Goal: Information Seeking & Learning: Understand process/instructions

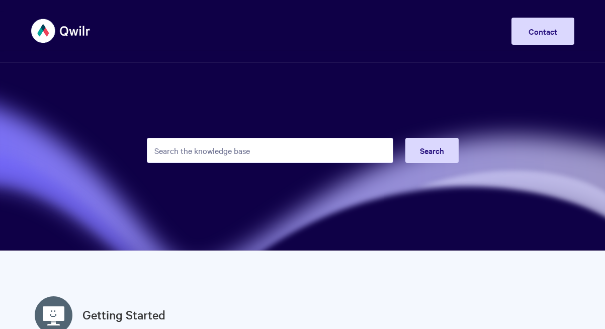
click at [308, 145] on input "Search the knowledge base" at bounding box center [270, 150] width 246 height 25
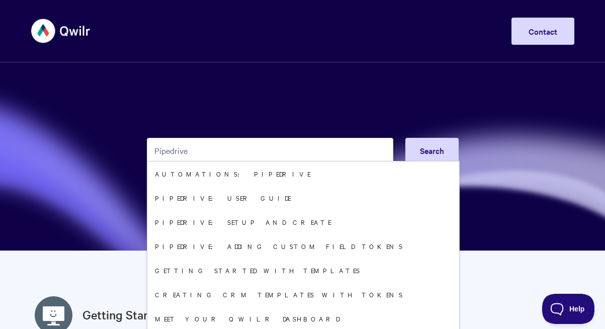
type input "Pipedrive"
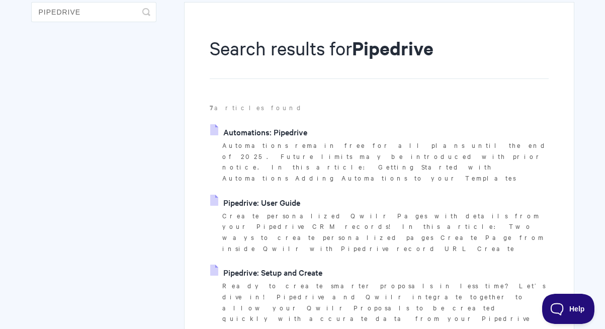
scroll to position [108, 0]
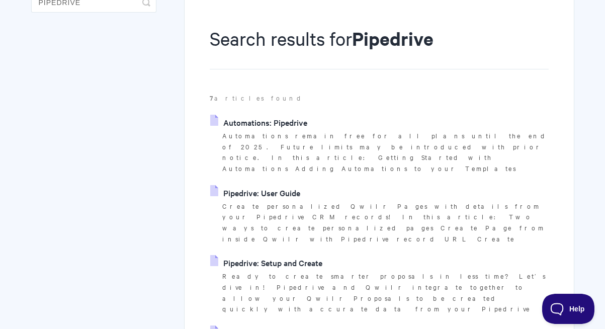
click at [283, 185] on link "Pipedrive: User Guide" at bounding box center [255, 192] width 90 height 15
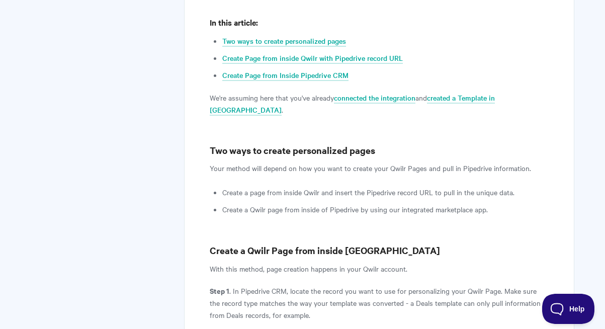
scroll to position [390, 0]
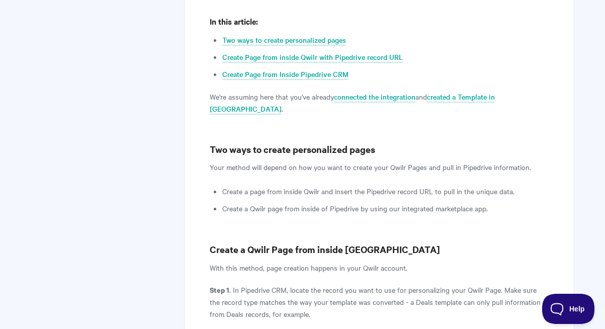
click at [252, 185] on li "Create a page from inside Qwilr and insert the Pipedrive record URL to pull in …" at bounding box center [385, 191] width 326 height 12
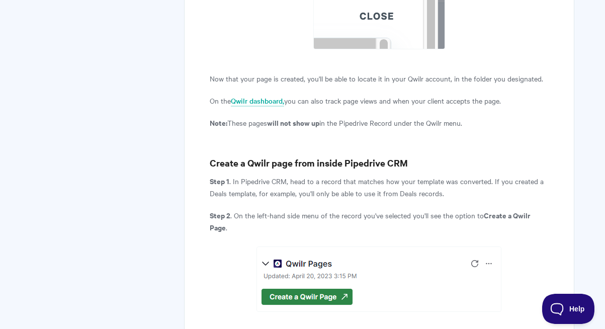
scroll to position [2444, 0]
click at [298, 174] on p "Step 1 . In Pipedrive CRM, head to a record that matches how your template was …" at bounding box center [379, 186] width 338 height 24
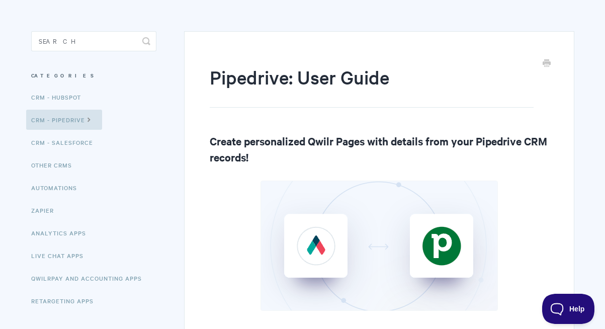
scroll to position [0, 0]
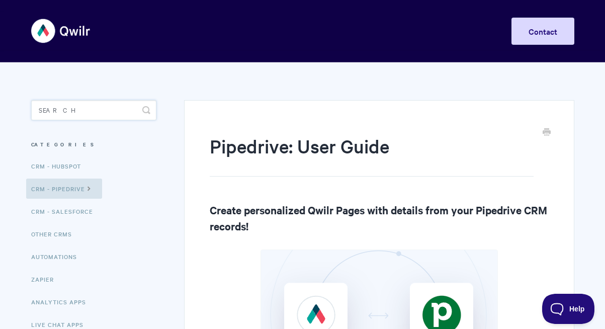
click at [62, 112] on input "Search" at bounding box center [93, 110] width 125 height 20
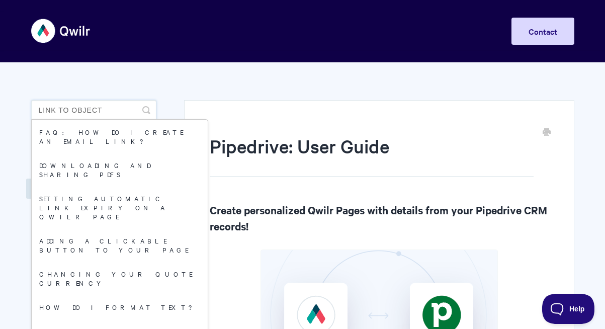
type input "Link to object"
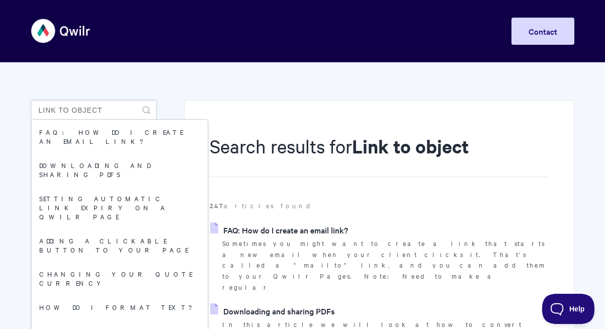
drag, startPoint x: 67, startPoint y: 109, endPoint x: 19, endPoint y: 107, distance: 48.8
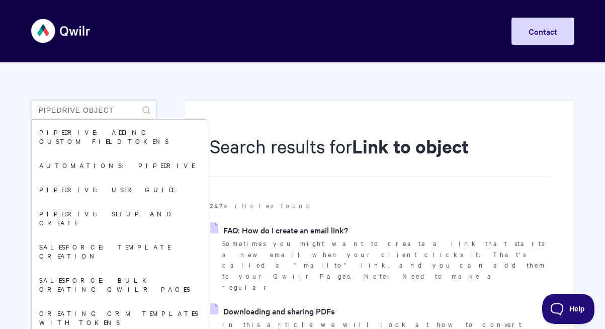
type input "Pipedrive object"
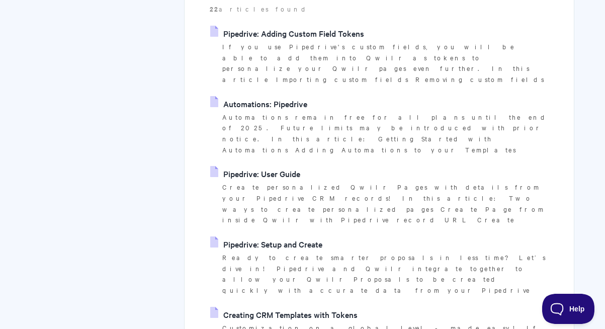
scroll to position [197, 0]
click at [268, 236] on link "Pipedrive: Setup and Create" at bounding box center [266, 243] width 112 height 15
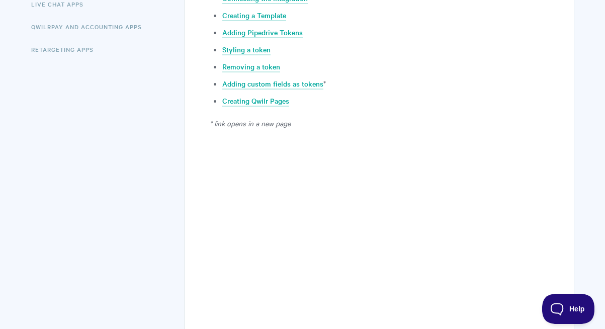
scroll to position [364, 0]
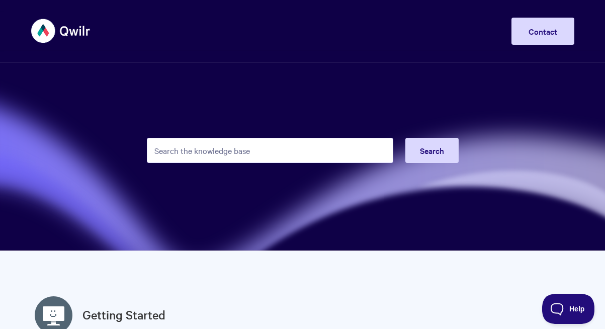
click at [223, 151] on input "Search the knowledge base" at bounding box center [270, 150] width 246 height 25
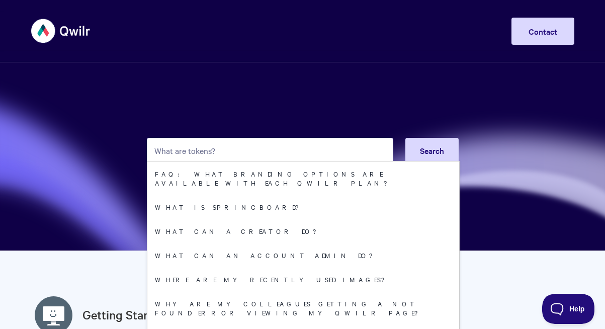
type input "What are tokens?"
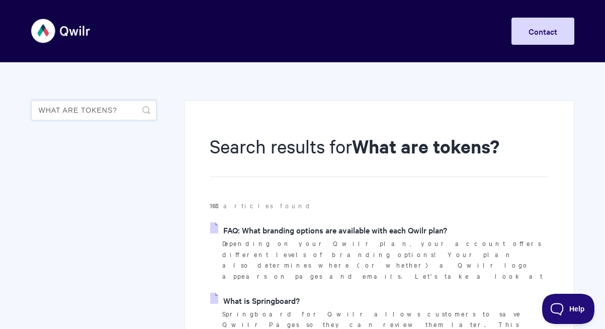
click at [116, 109] on input "What are tokens?" at bounding box center [93, 110] width 125 height 20
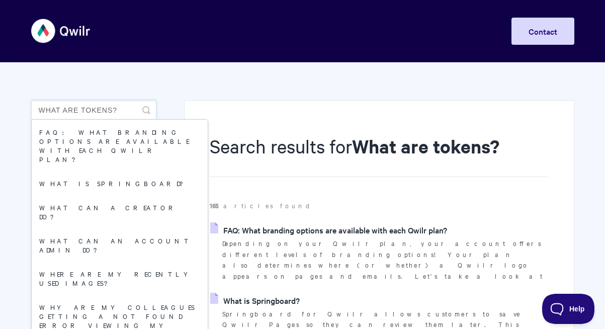
click at [116, 109] on input "What are tokens?" at bounding box center [93, 110] width 125 height 20
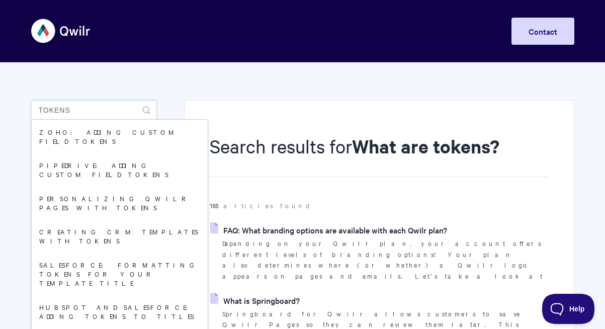
type input "Tokens"
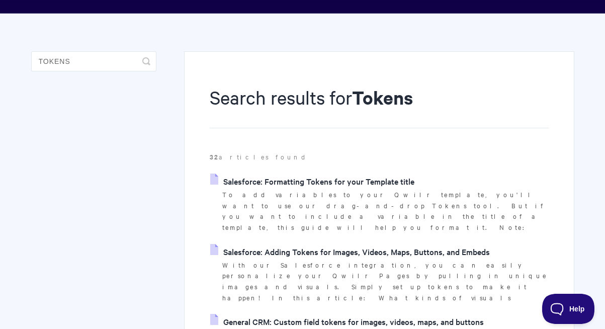
scroll to position [48, 0]
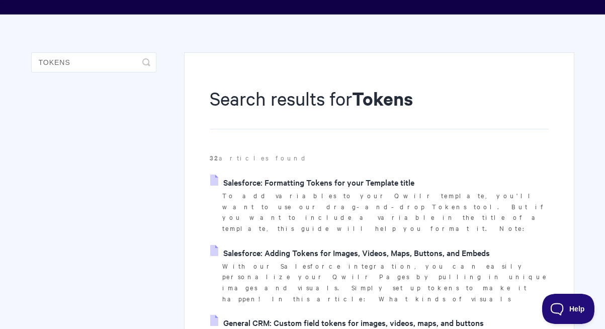
click at [262, 181] on link "Salesforce: Formatting Tokens for your Template title" at bounding box center [312, 181] width 204 height 15
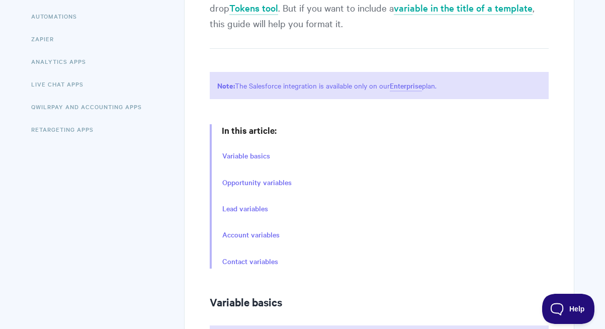
scroll to position [245, 0]
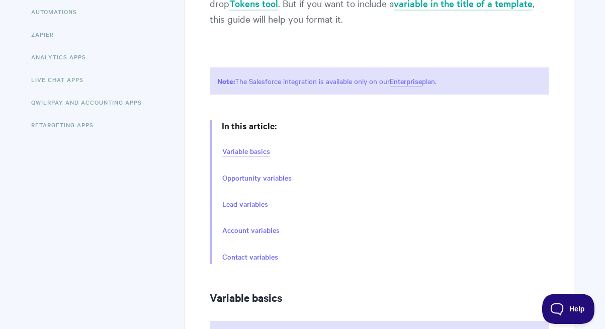
click at [245, 152] on link "Variable basics" at bounding box center [246, 151] width 48 height 11
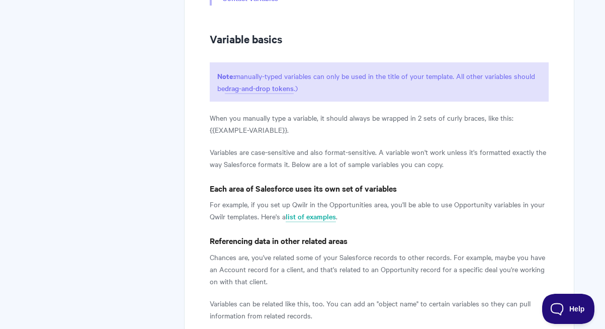
scroll to position [501, 0]
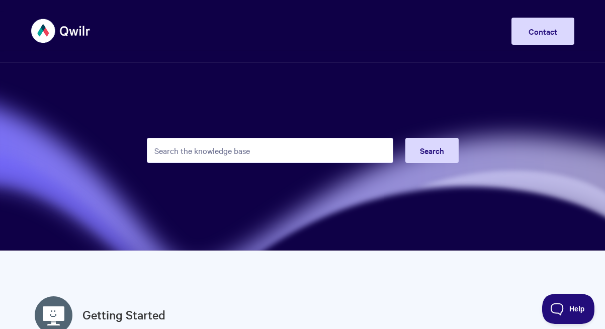
click at [190, 151] on input "Search the knowledge base" at bounding box center [270, 150] width 246 height 25
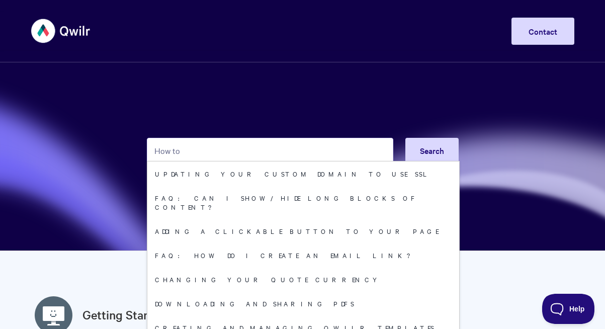
type input "How"
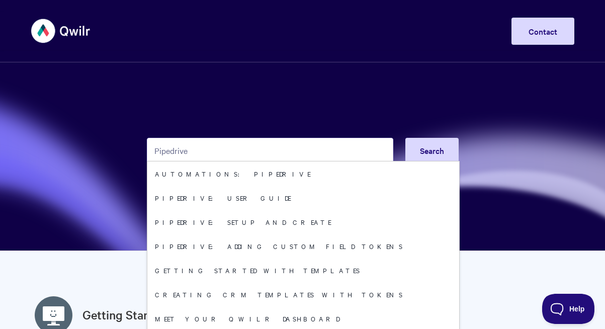
type input "Pipedrive"
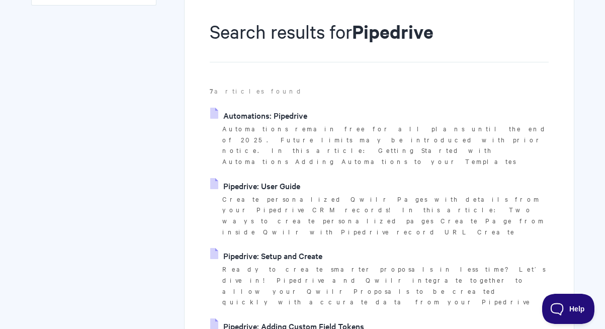
scroll to position [114, 0]
click at [262, 178] on link "Pipedrive: User Guide" at bounding box center [255, 185] width 90 height 15
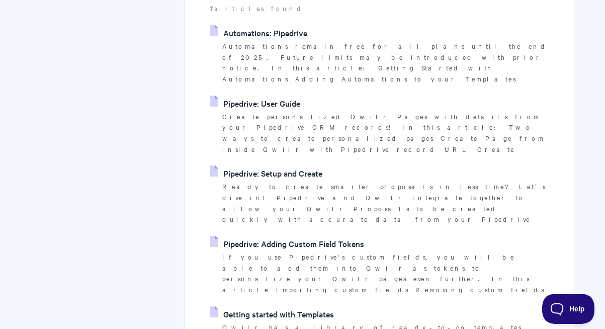
scroll to position [203, 0]
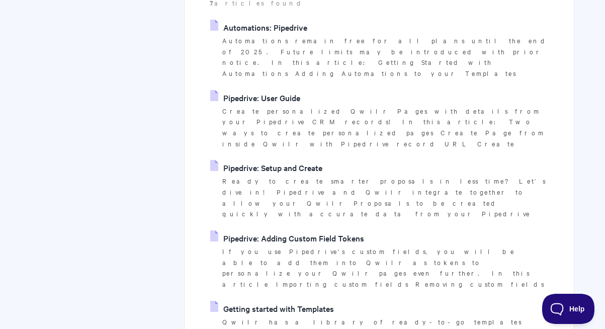
click at [242, 230] on link "Pipedrive: Adding Custom Field Tokens" at bounding box center [287, 237] width 154 height 15
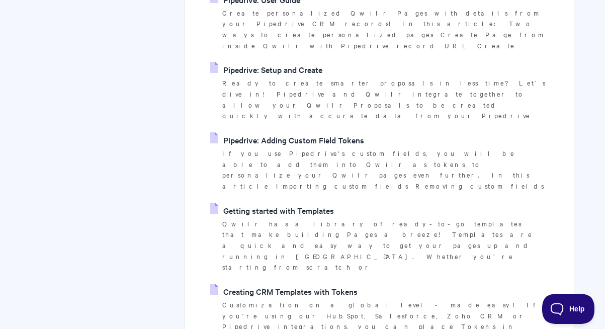
scroll to position [348, 0]
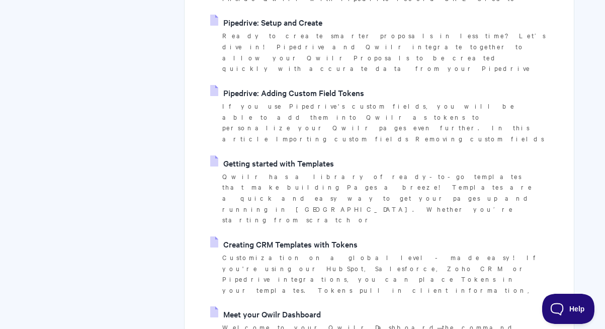
click at [271, 236] on link "Creating CRM Templates with Tokens" at bounding box center [283, 243] width 147 height 15
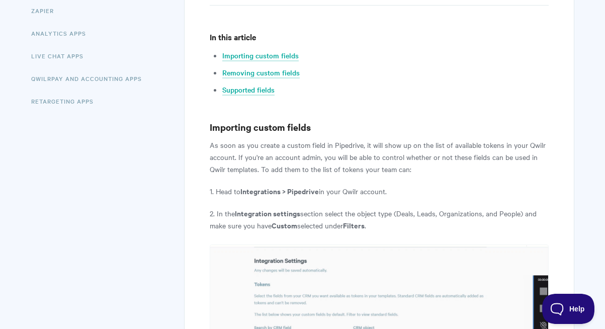
scroll to position [58, 0]
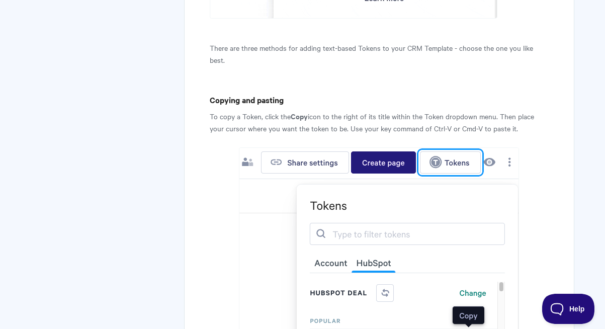
scroll to position [1230, 0]
